Goal: Communication & Community: Participate in discussion

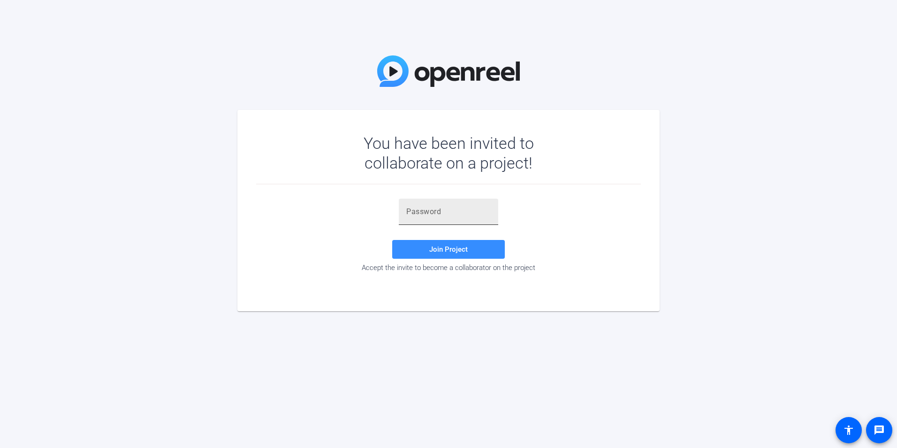
click at [428, 208] on input "text" at bounding box center [448, 211] width 84 height 11
paste input "uZ(0#'"
type input "uZ(0#'"
click at [452, 253] on span "Join Project" at bounding box center [448, 249] width 38 height 8
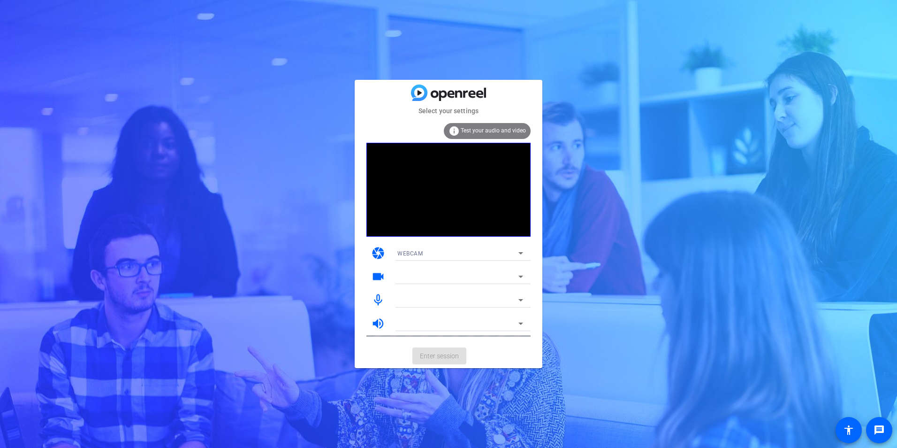
click at [486, 136] on div "info Test your audio and video" at bounding box center [487, 131] width 87 height 16
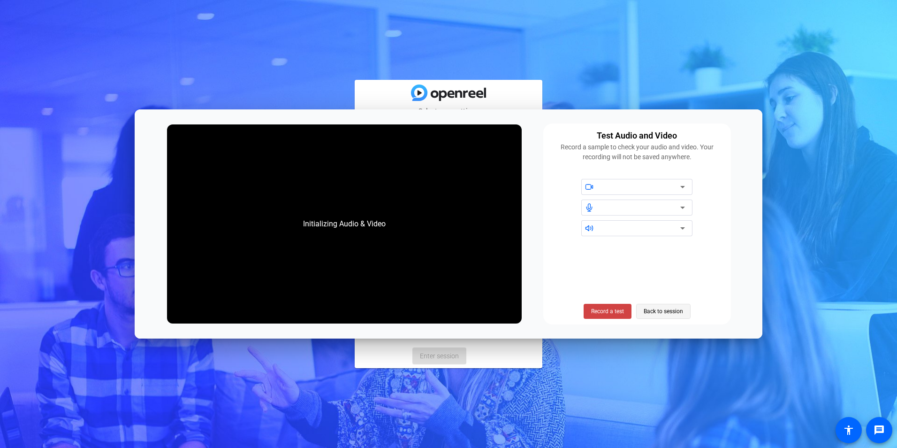
click at [670, 311] on span "Back to session" at bounding box center [663, 311] width 39 height 18
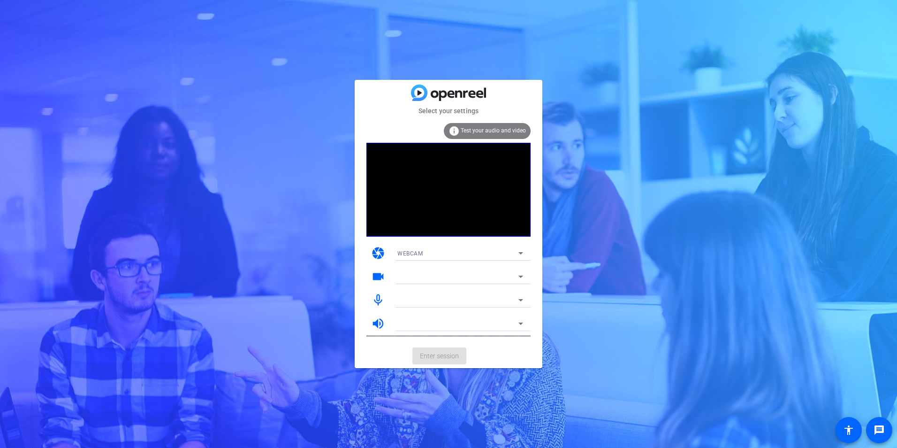
click at [516, 276] on icon at bounding box center [520, 276] width 11 height 11
drag, startPoint x: 516, startPoint y: 277, endPoint x: 521, endPoint y: 277, distance: 5.2
click at [518, 277] on icon at bounding box center [520, 276] width 11 height 11
click at [521, 277] on icon at bounding box center [521, 277] width 5 height 2
click at [518, 253] on icon at bounding box center [520, 252] width 11 height 11
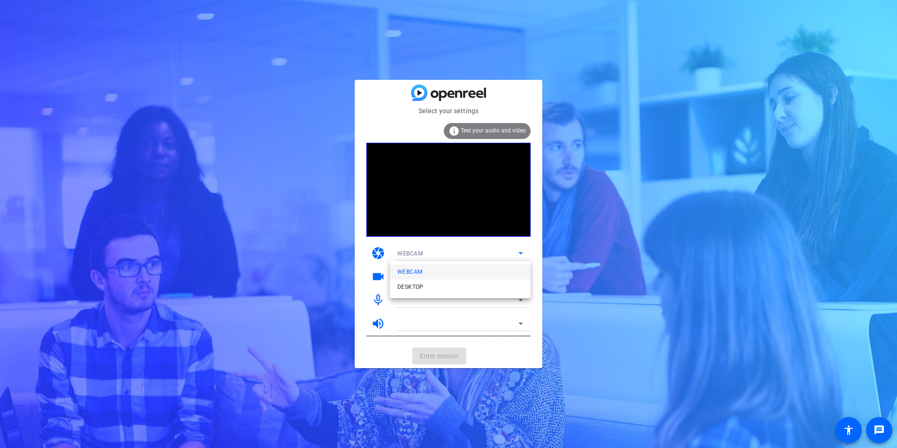
click at [538, 255] on div at bounding box center [448, 224] width 897 height 448
click at [572, 232] on div "Select your settings info Test your audio and video camera WEBCAM videocam mic_…" at bounding box center [448, 224] width 897 height 448
click at [408, 279] on div at bounding box center [458, 276] width 121 height 11
click at [525, 322] on icon at bounding box center [520, 323] width 11 height 11
click at [519, 325] on icon at bounding box center [520, 323] width 11 height 11
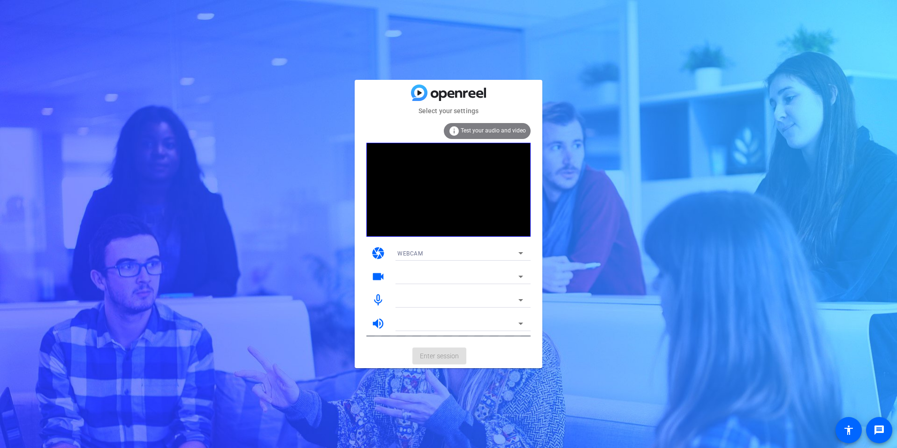
click at [436, 354] on mat-card-actions "Enter session" at bounding box center [449, 356] width 188 height 24
click at [520, 277] on icon at bounding box center [520, 276] width 11 height 11
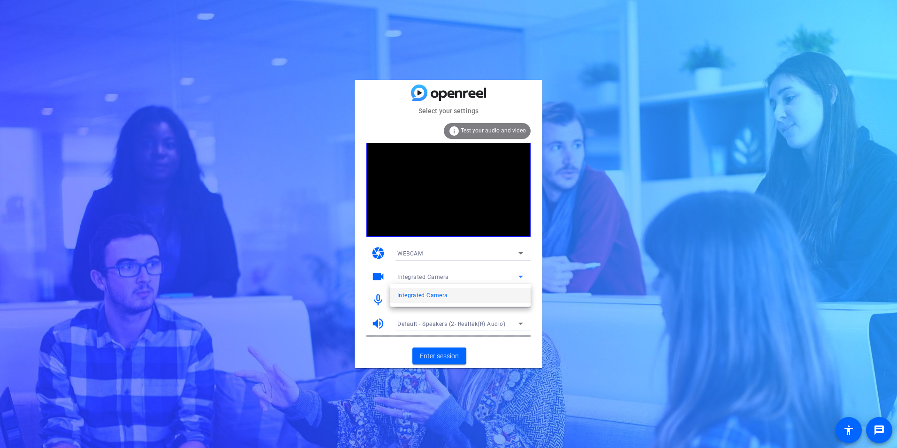
click at [508, 357] on div at bounding box center [448, 224] width 897 height 448
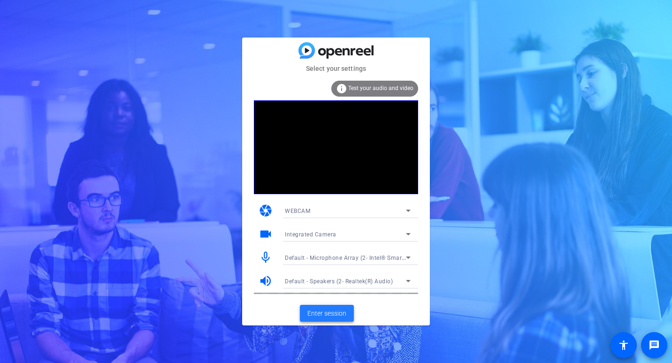
click at [320, 319] on span at bounding box center [327, 313] width 54 height 23
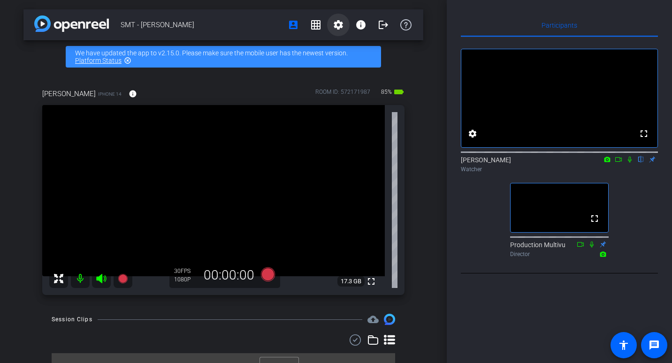
click at [333, 25] on mat-icon "settings" at bounding box center [338, 24] width 11 height 11
click at [495, 342] on div at bounding box center [336, 181] width 672 height 363
click at [619, 163] on icon at bounding box center [619, 159] width 8 height 7
click at [641, 163] on icon at bounding box center [641, 160] width 4 height 6
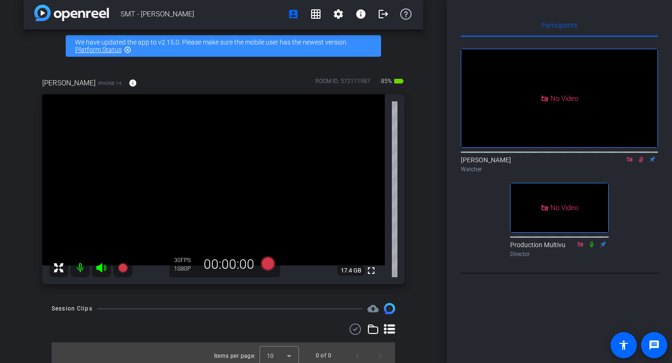
scroll to position [16, 0]
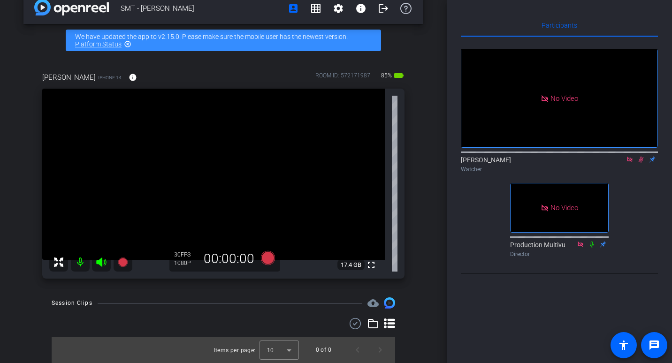
click at [640, 163] on icon at bounding box center [641, 159] width 8 height 7
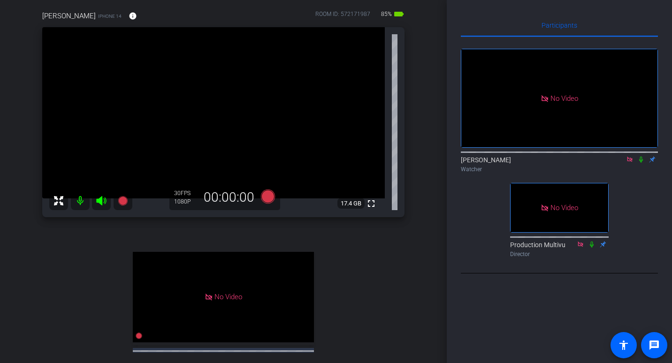
scroll to position [47, 0]
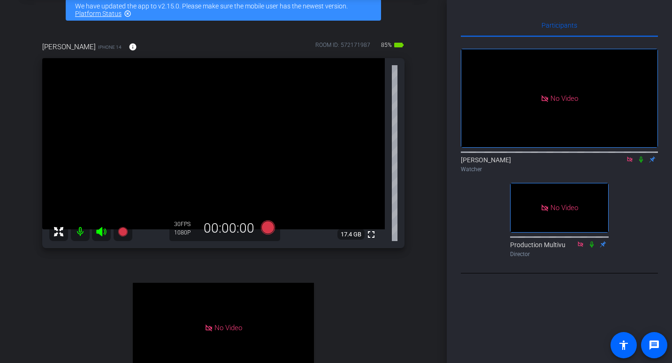
click at [641, 163] on icon at bounding box center [641, 159] width 8 height 7
click at [643, 163] on icon at bounding box center [641, 159] width 8 height 7
click at [642, 163] on icon at bounding box center [641, 159] width 8 height 7
click at [641, 163] on icon at bounding box center [641, 160] width 5 height 6
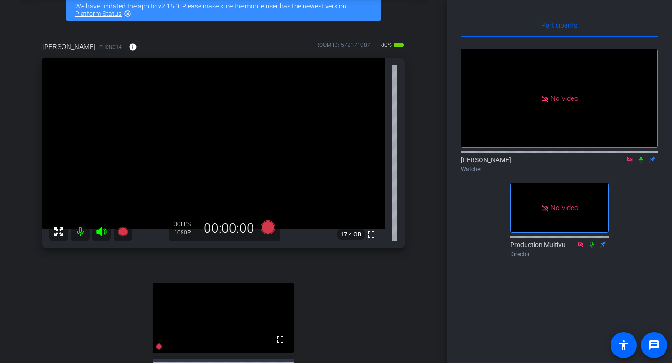
drag, startPoint x: 641, startPoint y: 175, endPoint x: 637, endPoint y: 224, distance: 49.4
click at [641, 163] on icon at bounding box center [641, 160] width 4 height 6
click at [641, 163] on icon at bounding box center [641, 159] width 8 height 7
click at [642, 163] on icon at bounding box center [641, 159] width 8 height 7
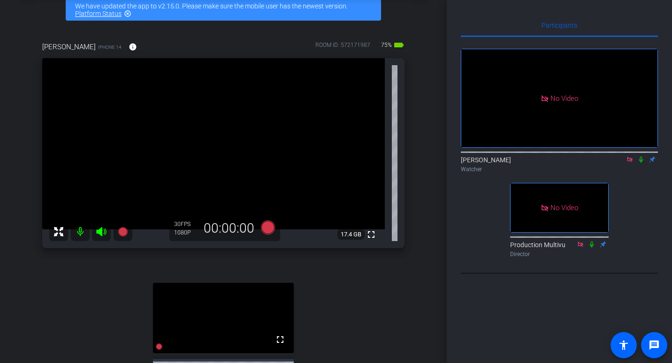
click at [642, 163] on icon at bounding box center [641, 159] width 8 height 7
click at [640, 163] on icon at bounding box center [641, 160] width 5 height 6
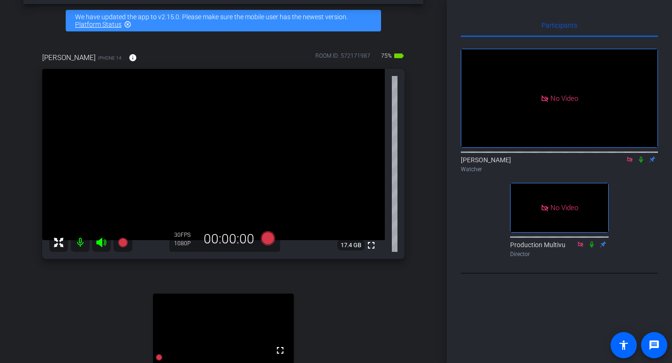
scroll to position [0, 0]
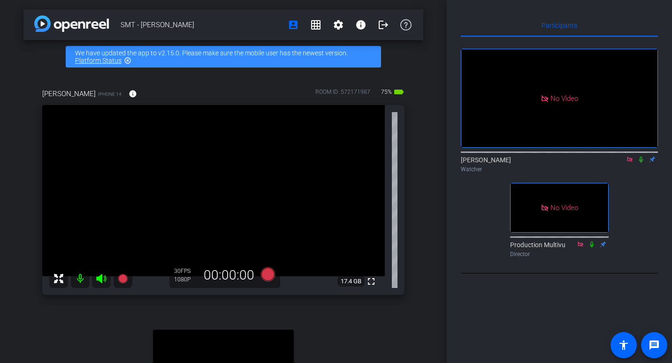
click at [642, 163] on icon at bounding box center [641, 159] width 8 height 7
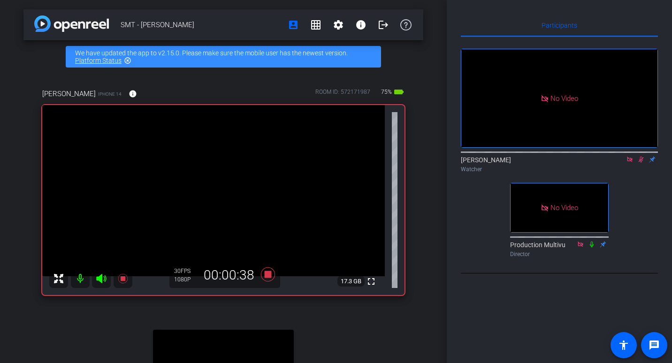
click at [643, 163] on icon at bounding box center [641, 159] width 8 height 7
click at [642, 163] on icon at bounding box center [641, 159] width 8 height 7
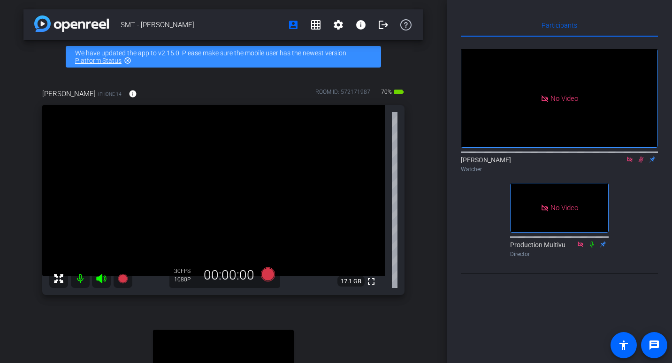
click at [642, 163] on icon at bounding box center [641, 160] width 5 height 6
click at [643, 163] on icon at bounding box center [641, 159] width 8 height 7
click at [643, 163] on icon at bounding box center [641, 160] width 5 height 6
click at [643, 163] on icon at bounding box center [641, 159] width 8 height 7
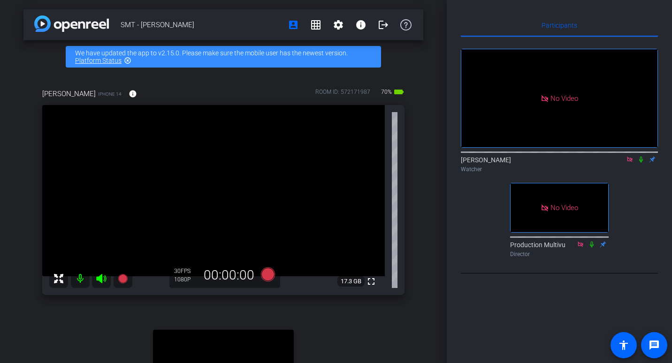
click at [642, 163] on icon at bounding box center [641, 160] width 4 height 6
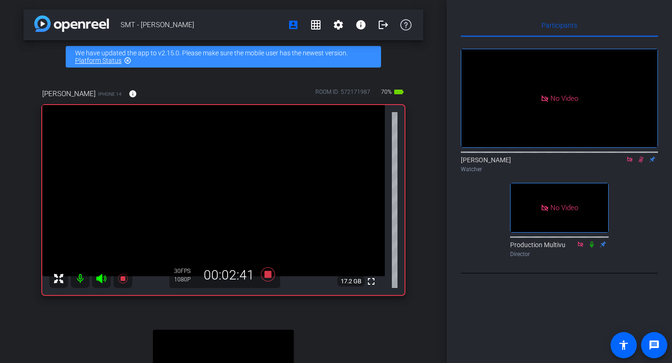
click at [642, 155] on div at bounding box center [559, 152] width 197 height 8
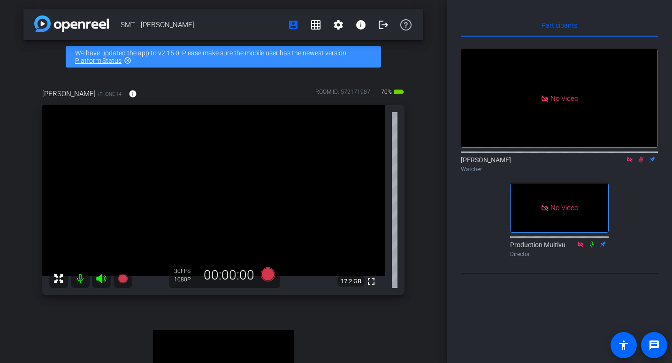
click at [642, 163] on icon at bounding box center [641, 159] width 8 height 7
click at [381, 27] on mat-icon "logout" at bounding box center [383, 24] width 11 height 11
